Goal: Transaction & Acquisition: Obtain resource

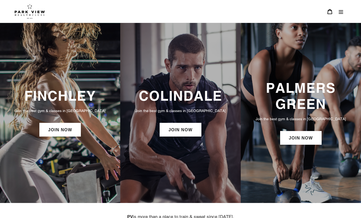
click at [339, 12] on icon "Menu" at bounding box center [340, 11] width 5 height 5
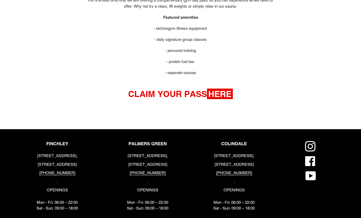
scroll to position [307, 0]
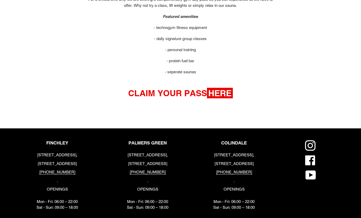
click at [228, 92] on strong "HERE" at bounding box center [220, 93] width 26 height 11
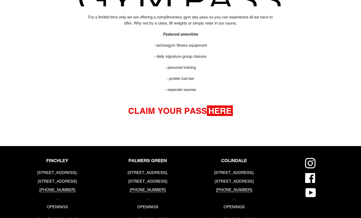
scroll to position [286, 0]
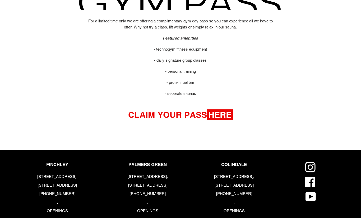
click at [228, 115] on strong "HERE" at bounding box center [220, 115] width 26 height 11
